Goal: Information Seeking & Learning: Understand process/instructions

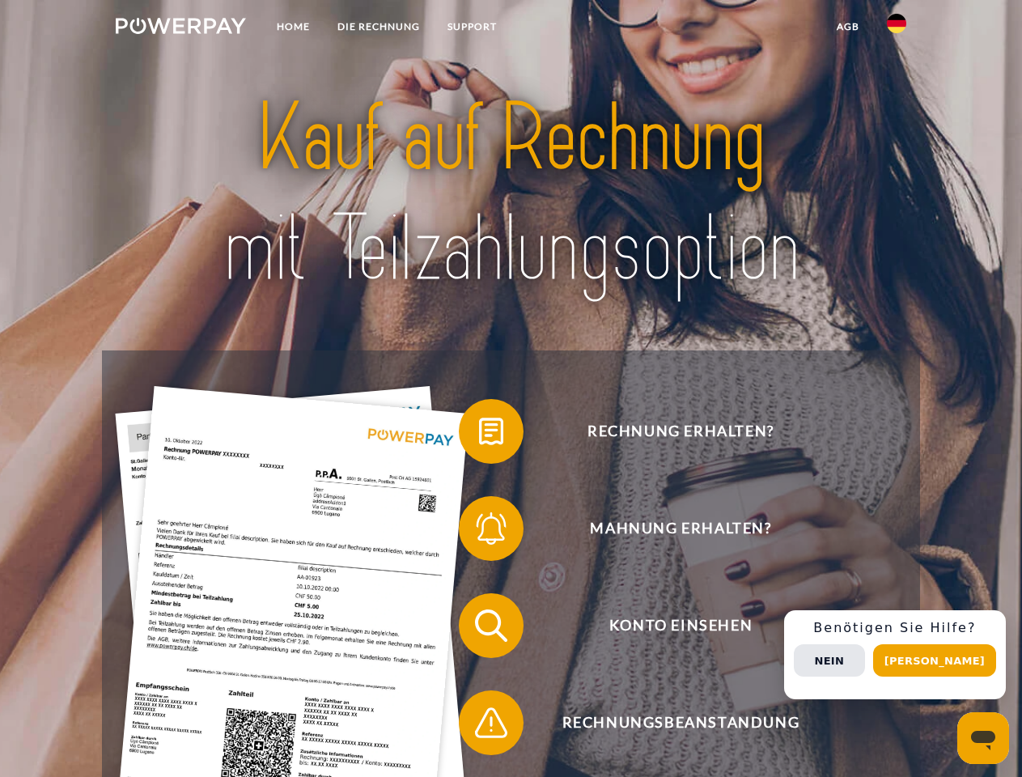
click at [180, 28] on img at bounding box center [181, 26] width 130 height 16
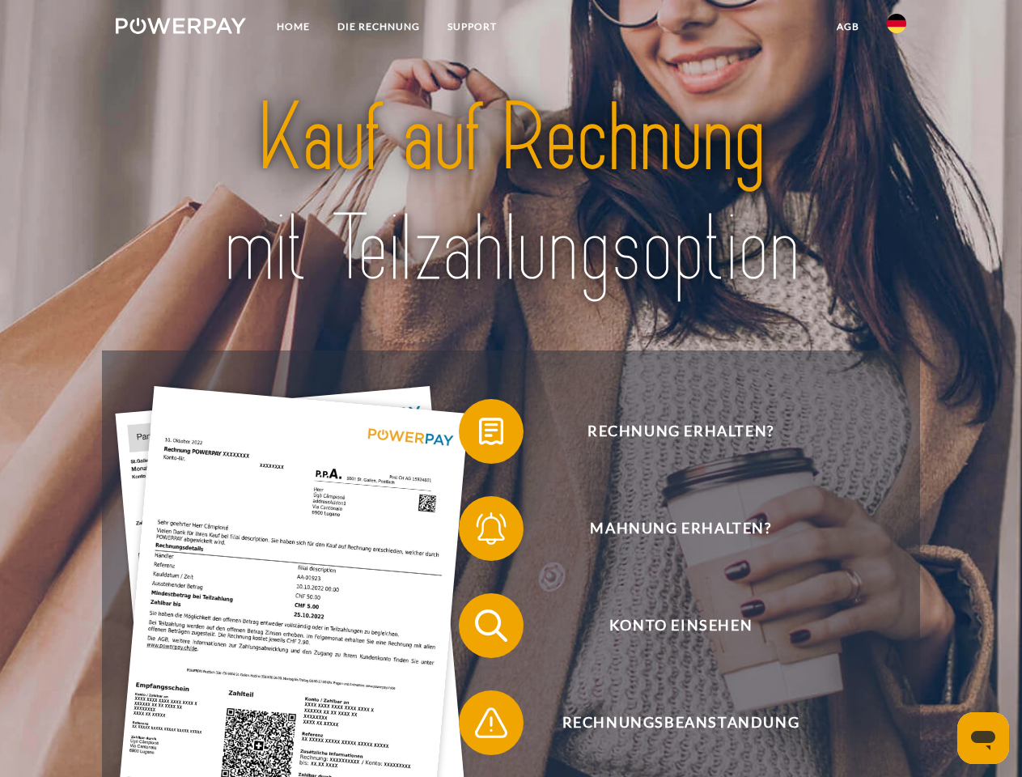
click at [897, 28] on img at bounding box center [896, 23] width 19 height 19
click at [847, 27] on link "agb" at bounding box center [848, 26] width 50 height 29
click at [479, 435] on span at bounding box center [467, 431] width 81 height 81
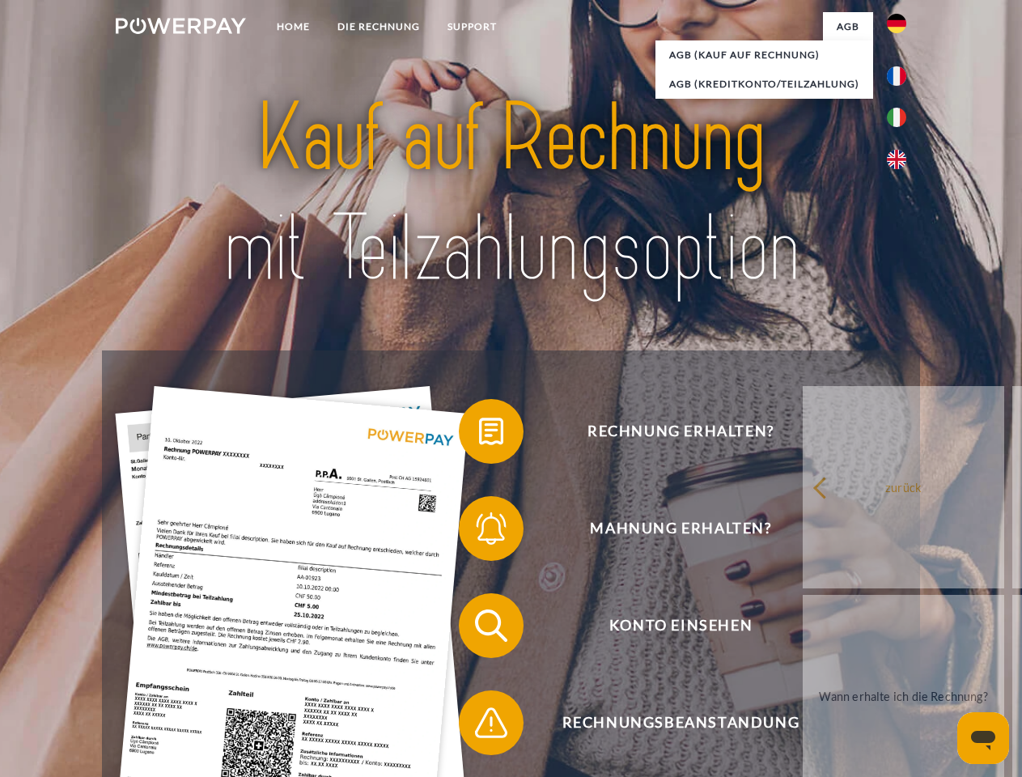
click at [479, 532] on div "Rechnung erhalten? Mahnung erhalten? Konto einsehen" at bounding box center [510, 673] width 817 height 647
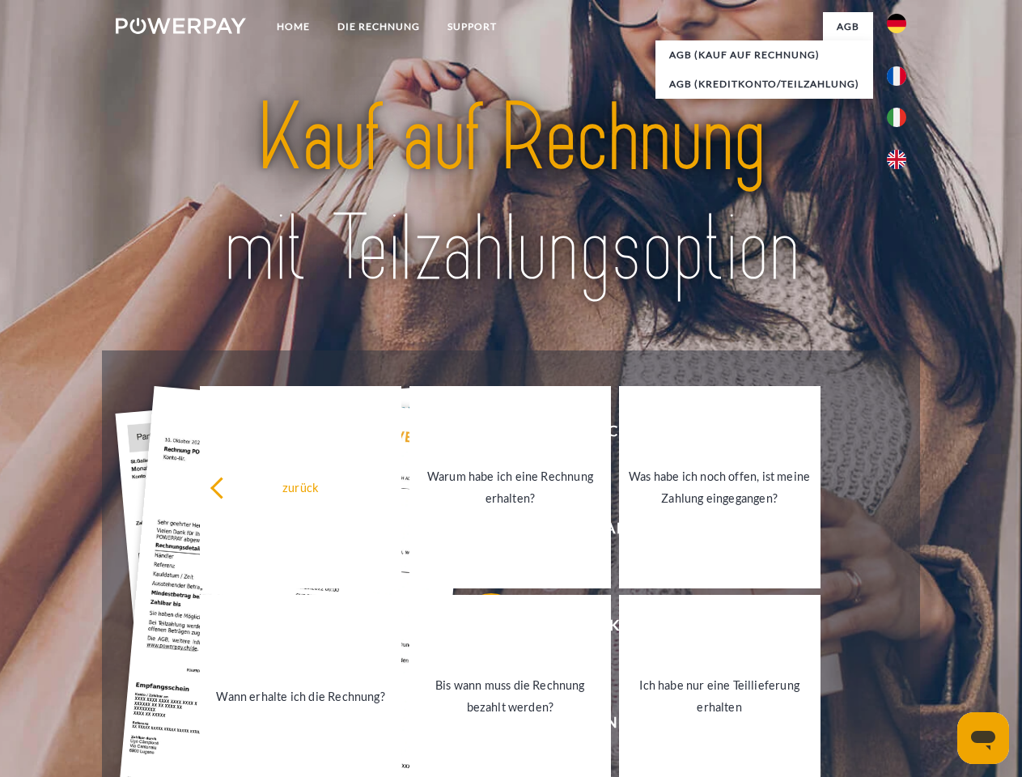
click at [479, 629] on link "Bis wann muss die Rechnung bezahlt werden?" at bounding box center [511, 696] width 202 height 202
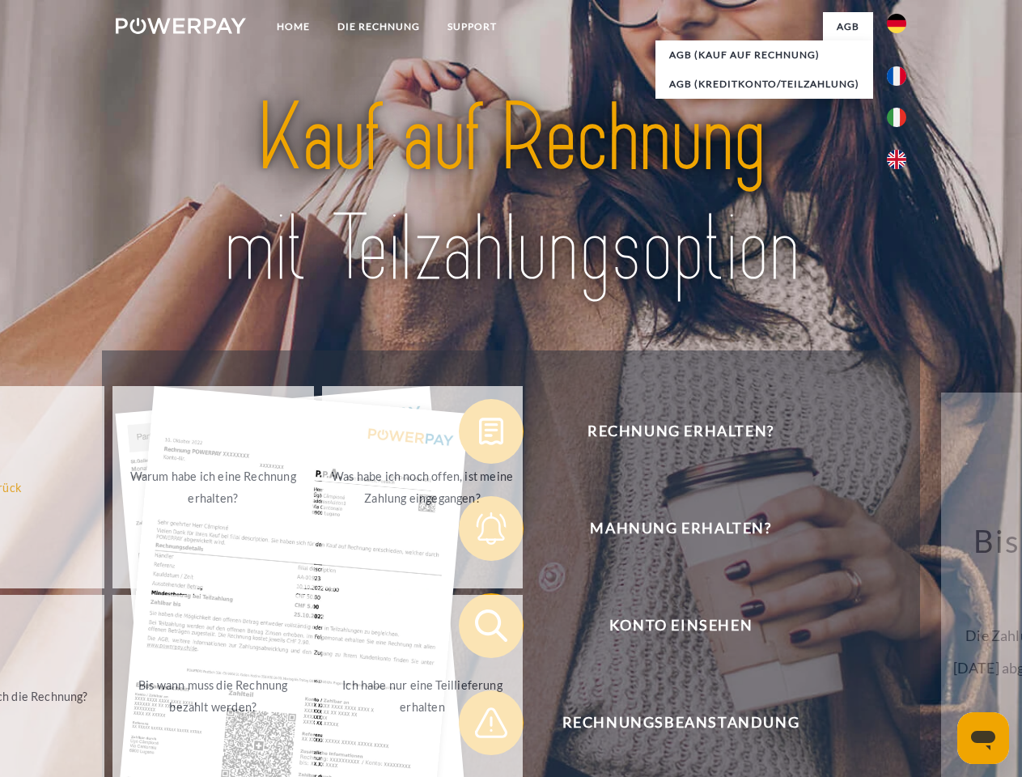
click at [479, 726] on span at bounding box center [467, 722] width 81 height 81
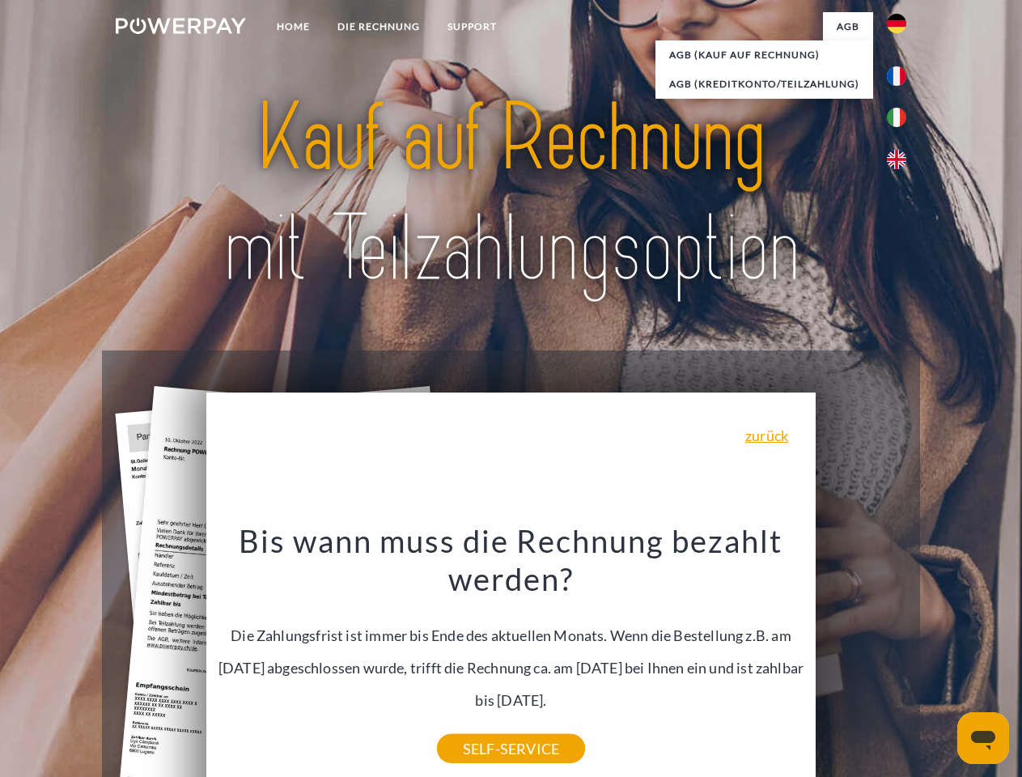
click at [901, 655] on div "Rechnung erhalten? Mahnung erhalten? Konto einsehen" at bounding box center [510, 673] width 817 height 647
click at [861, 658] on span "Konto einsehen" at bounding box center [680, 625] width 397 height 65
click at [940, 660] on header "Home DIE RECHNUNG SUPPORT" at bounding box center [511, 559] width 1022 height 1118
